Goal: Use online tool/utility: Use online tool/utility

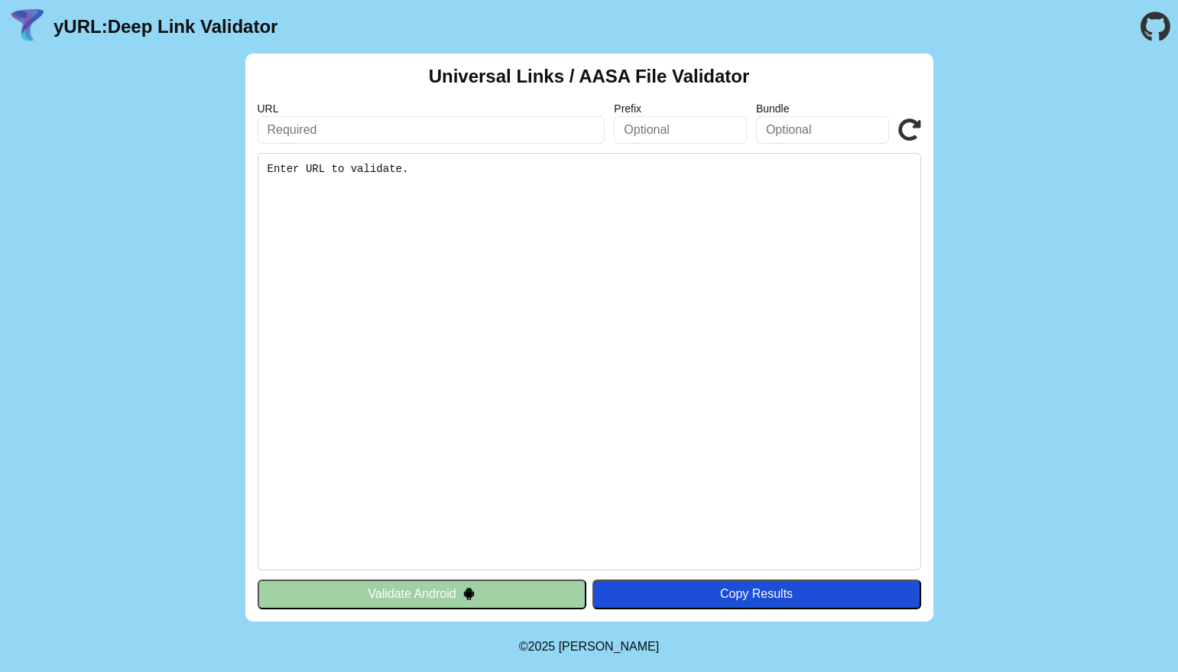
click at [287, 129] on input "text" at bounding box center [432, 130] width 348 height 28
paste input "[URL][DOMAIN_NAME]"
type input "[URL][DOMAIN_NAME]"
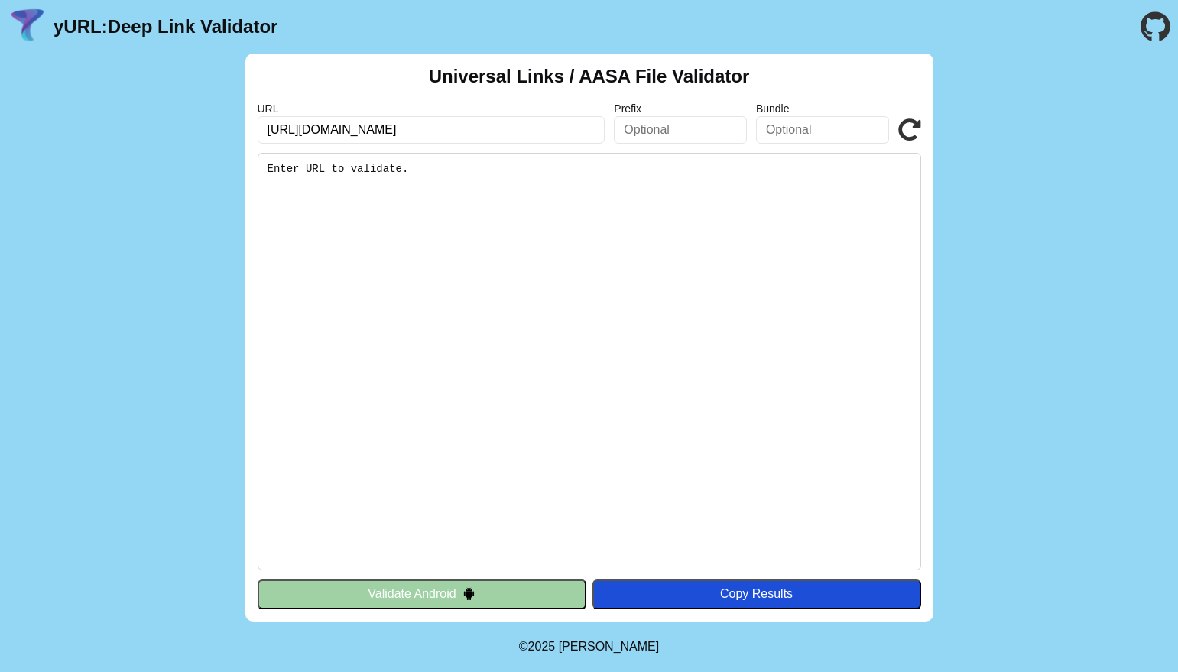
click at [449, 305] on pre "Enter URL to validate." at bounding box center [589, 361] width 663 height 417
click at [912, 125] on icon at bounding box center [909, 129] width 23 height 23
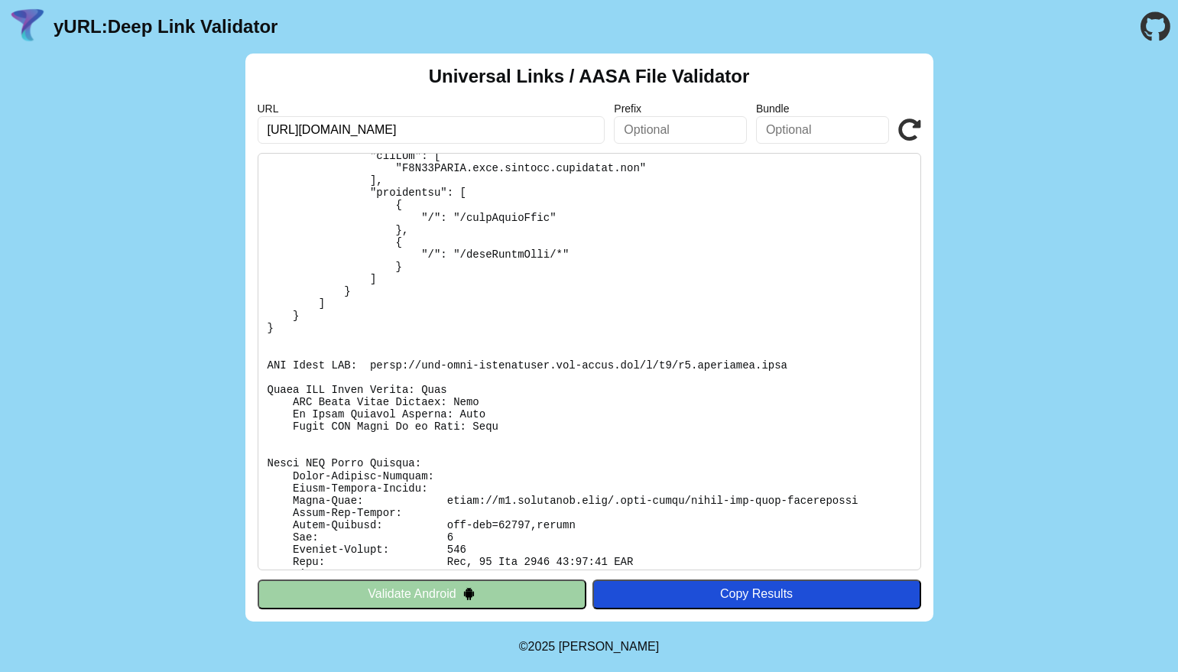
scroll to position [230, 0]
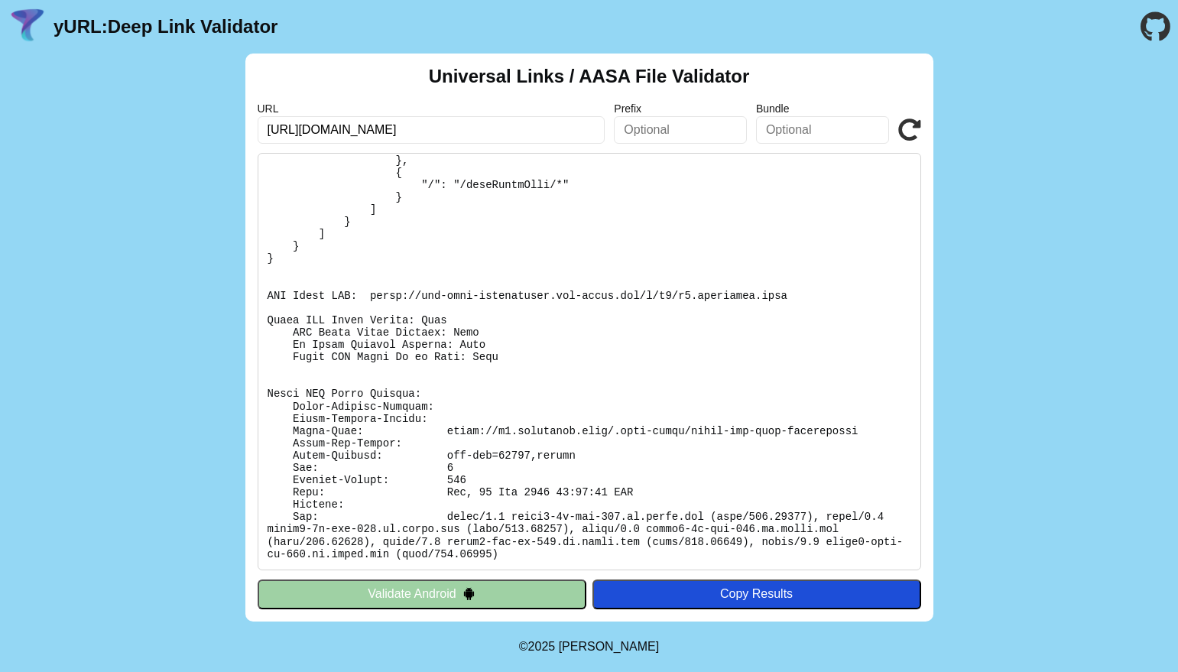
click at [453, 493] on pre at bounding box center [589, 361] width 663 height 417
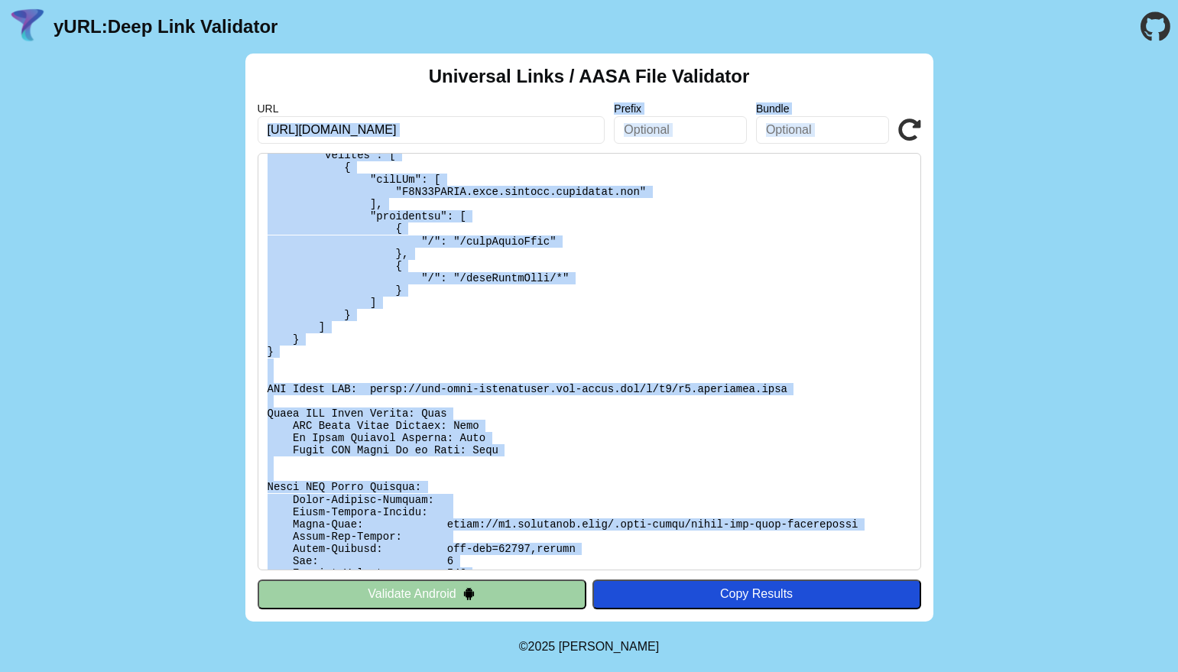
scroll to position [0, 0]
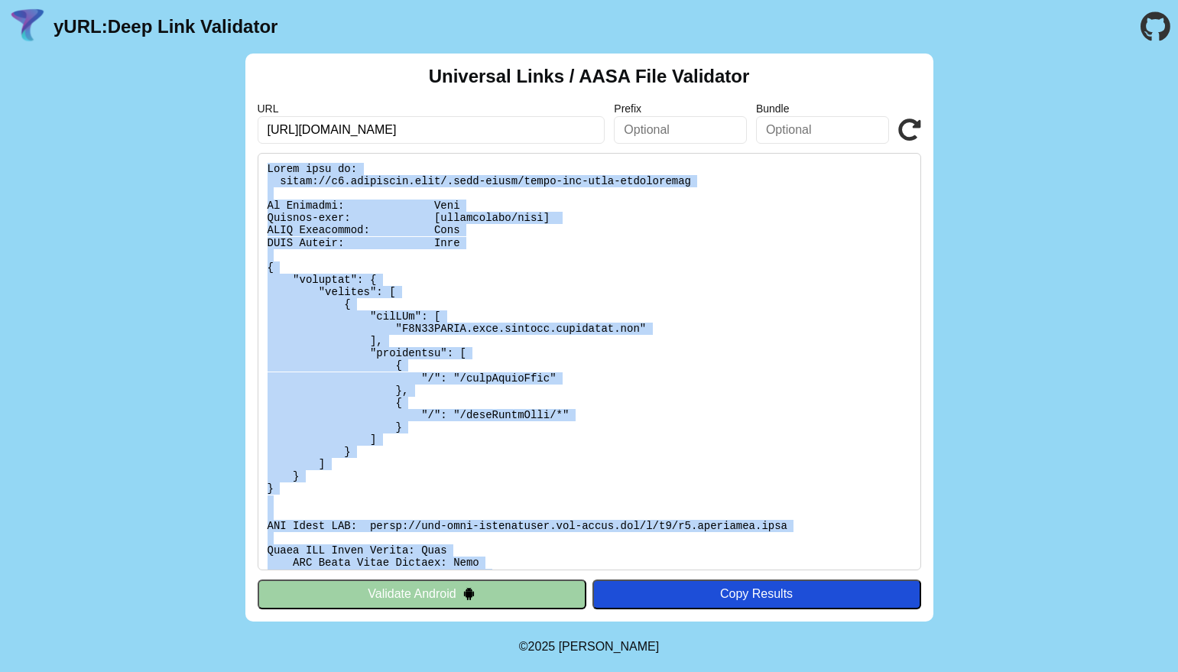
drag, startPoint x: 509, startPoint y: 559, endPoint x: 264, endPoint y: 165, distance: 463.5
click at [264, 165] on pre at bounding box center [589, 361] width 663 height 417
copy pre "Found file at: [URL][DOMAIN_NAME] No Redirect: Pass Content-type: [application/…"
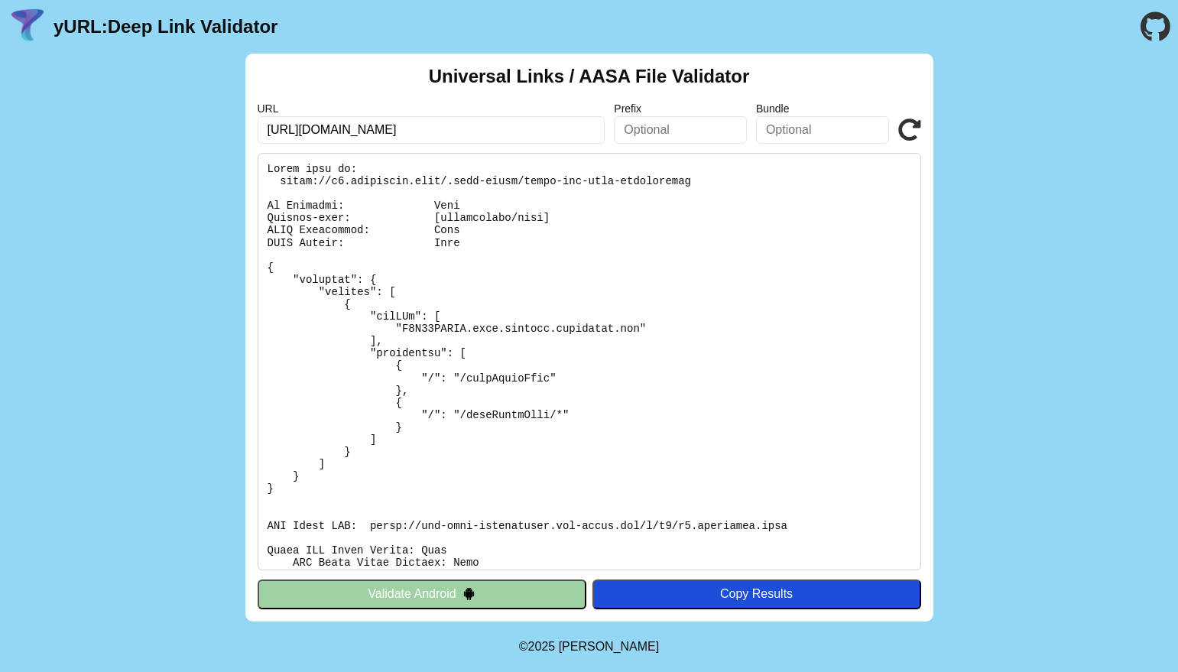
click at [482, 285] on pre at bounding box center [589, 361] width 663 height 417
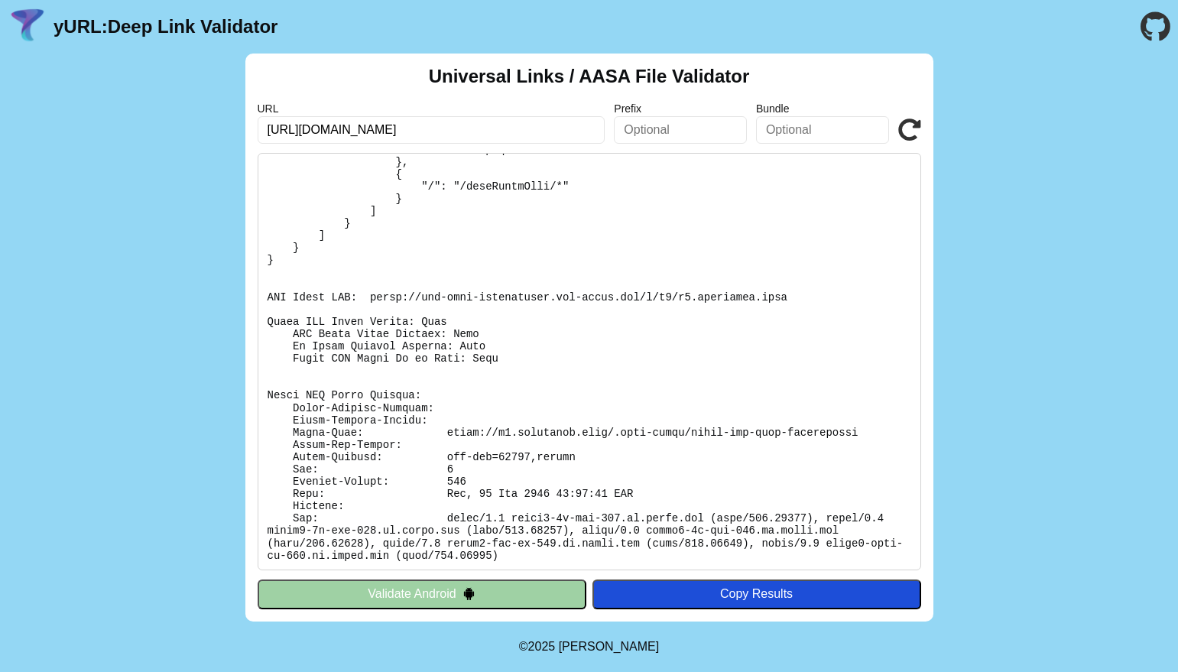
scroll to position [230, 0]
